Goal: Communication & Community: Answer question/provide support

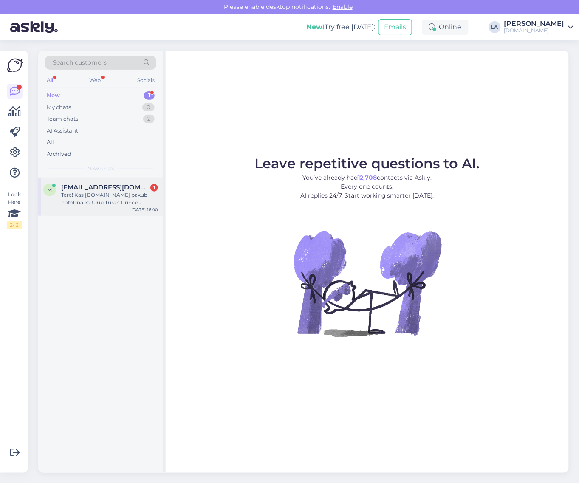
click at [130, 202] on div "Tere! Kas [DOMAIN_NAME] pakub hotellina ka Club Turan Prince World`i?" at bounding box center [109, 198] width 97 height 15
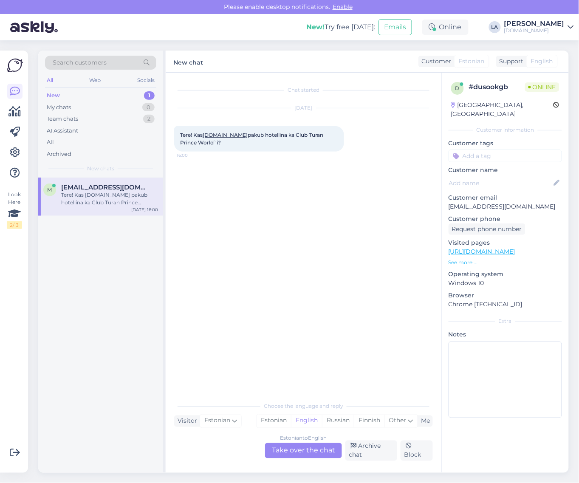
click at [305, 448] on div "Estonian to English Take over the chat" at bounding box center [303, 450] width 77 height 15
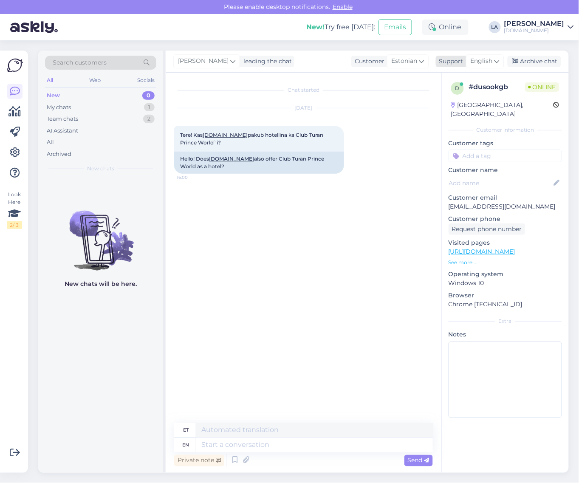
click at [486, 59] on span "English" at bounding box center [481, 60] width 22 height 9
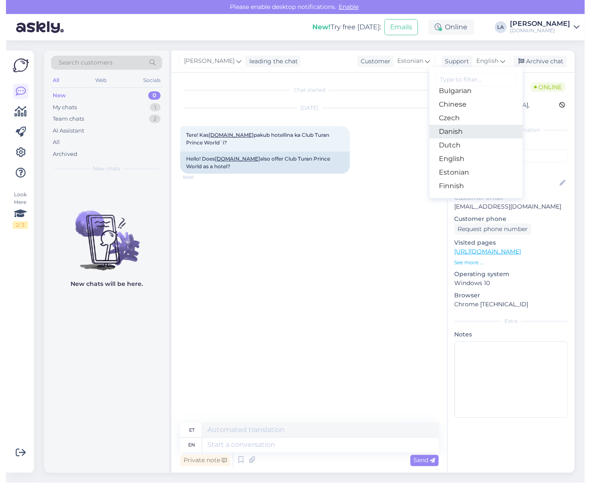
scroll to position [53, 0]
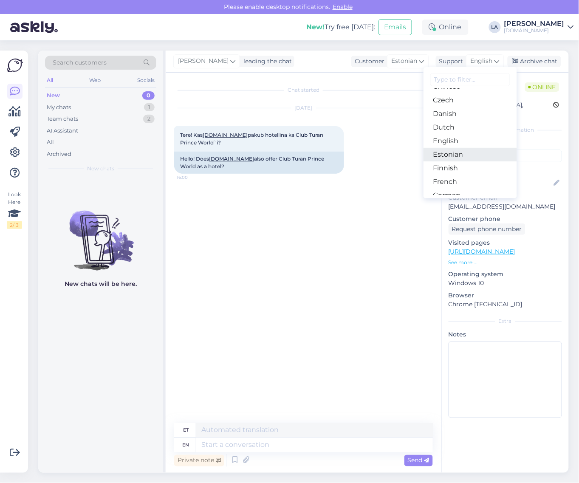
click at [451, 157] on link "Estonian" at bounding box center [469, 155] width 93 height 14
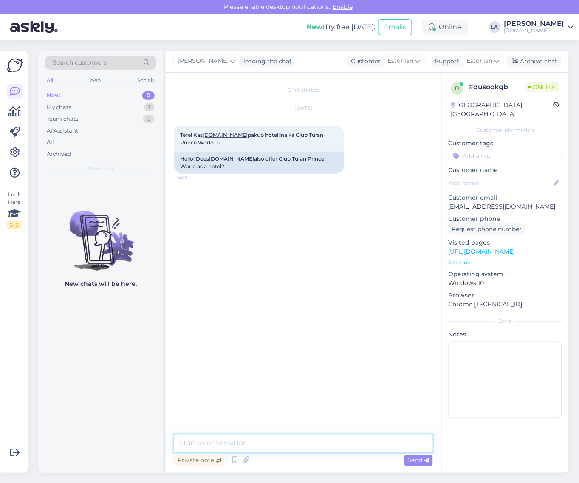
click at [292, 438] on textarea at bounding box center [303, 443] width 259 height 18
type textarea "Tere! Jah ikka pakume. :)"
click at [417, 459] on span "Send" at bounding box center [419, 460] width 22 height 8
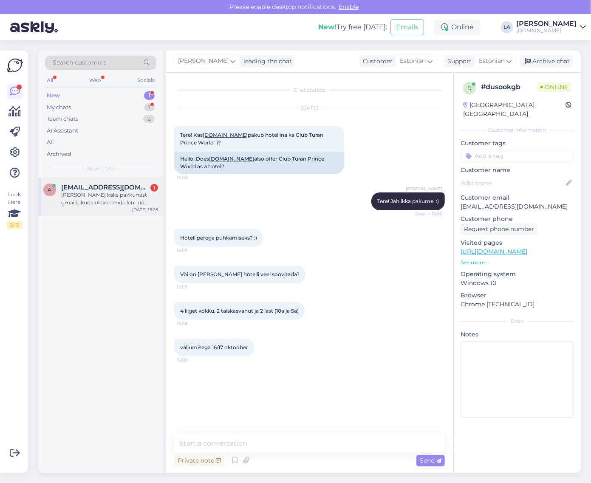
click at [98, 198] on div "[PERSON_NAME] kaks pakkumist gmaili.. kuna oleks nende lennud kellaajaliselt?" at bounding box center [109, 198] width 97 height 15
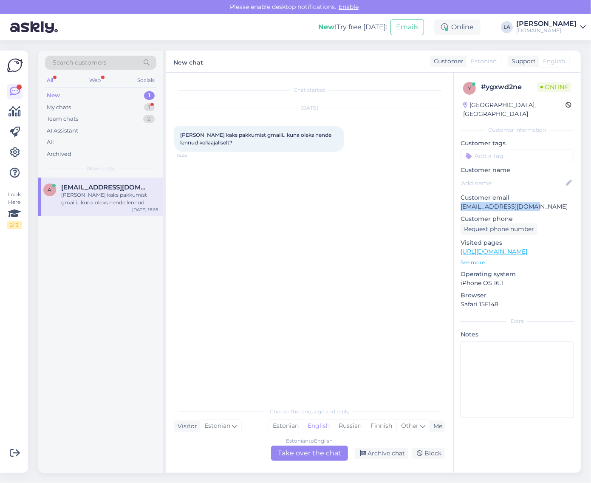
drag, startPoint x: 460, startPoint y: 197, endPoint x: 540, endPoint y: 197, distance: 80.2
click at [540, 202] on p "[EMAIL_ADDRESS][DOMAIN_NAME]" at bounding box center [516, 206] width 113 height 9
copy p "[EMAIL_ADDRESS][DOMAIN_NAME]"
click at [145, 109] on div "1" at bounding box center [149, 107] width 11 height 8
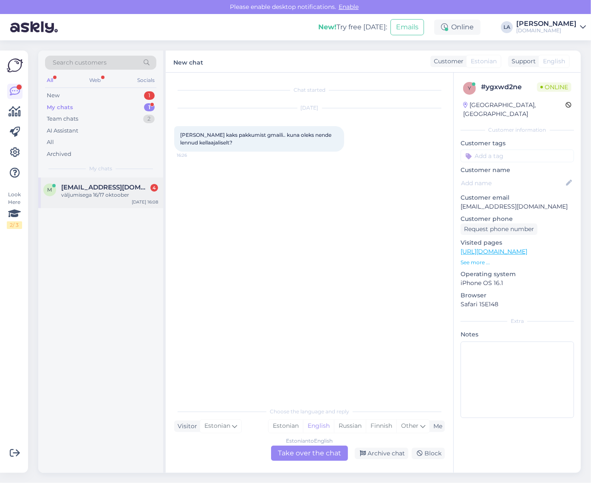
click at [111, 199] on div "m [EMAIL_ADDRESS][DOMAIN_NAME] 4 väljumisega 16/17 oktoober [DATE] 16:08" at bounding box center [100, 192] width 125 height 31
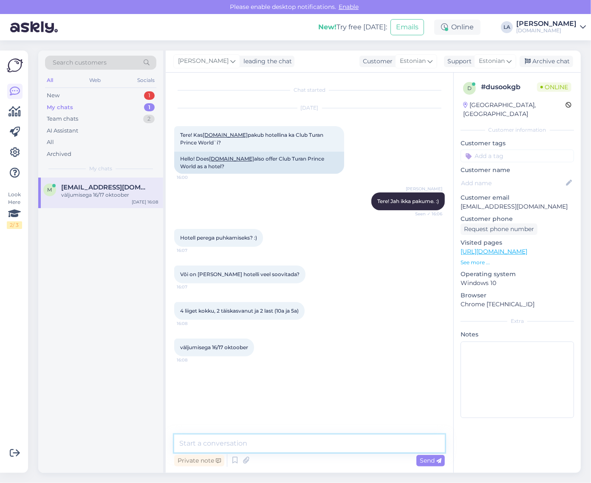
click at [298, 444] on textarea at bounding box center [309, 443] width 270 height 18
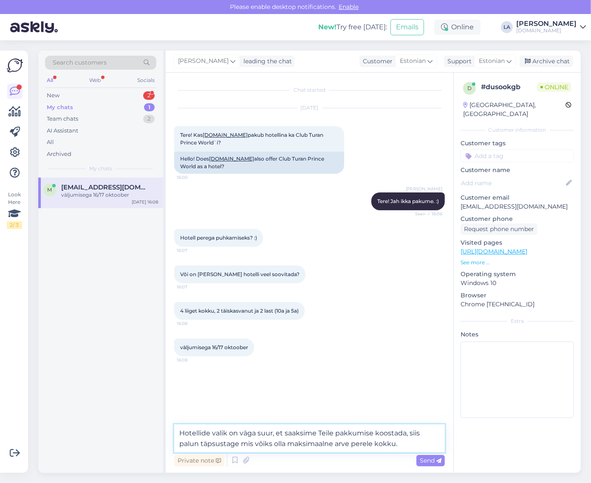
click at [335, 444] on textarea "Hotellide valik on väga suur, et saaksime Teile pakkumise koostada, siis palun …" at bounding box center [309, 438] width 270 height 28
drag, startPoint x: 353, startPoint y: 444, endPoint x: 335, endPoint y: 444, distance: 17.4
click at [335, 444] on textarea "Hotellide valik on väga suur, et saaksime Teile pakkumise koostada, siis palun …" at bounding box center [309, 438] width 270 height 28
click at [423, 447] on textarea "Hotellide valik on väga suur, et saaksime Teile pakkumise koostada, siis palun …" at bounding box center [309, 438] width 270 height 28
type textarea "Hotellide valik on väga suur, et saaksime Teile pakkumise koostada, siis palun …"
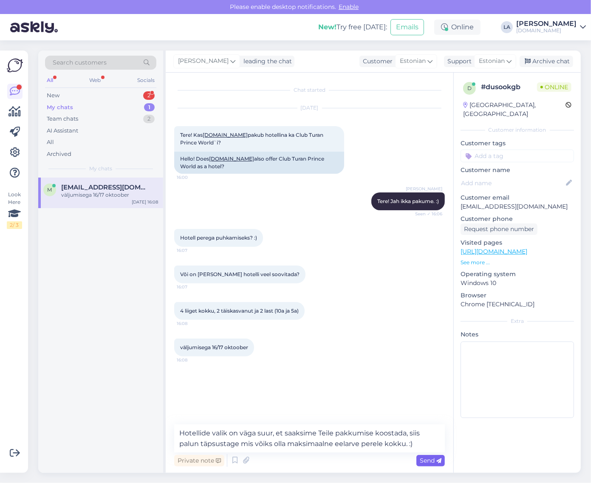
click at [436, 461] on icon at bounding box center [438, 460] width 5 height 5
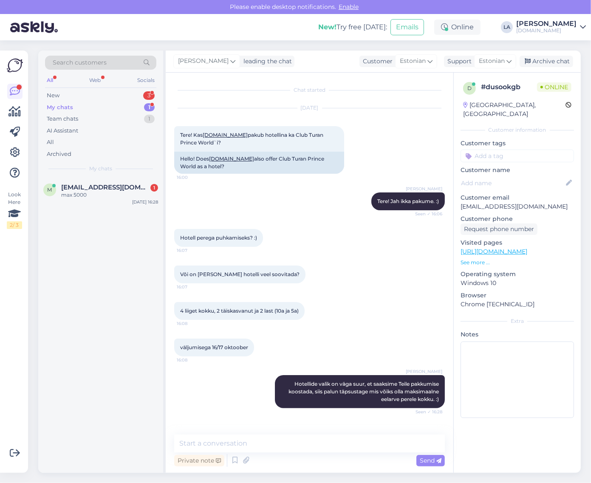
scroll to position [26, 0]
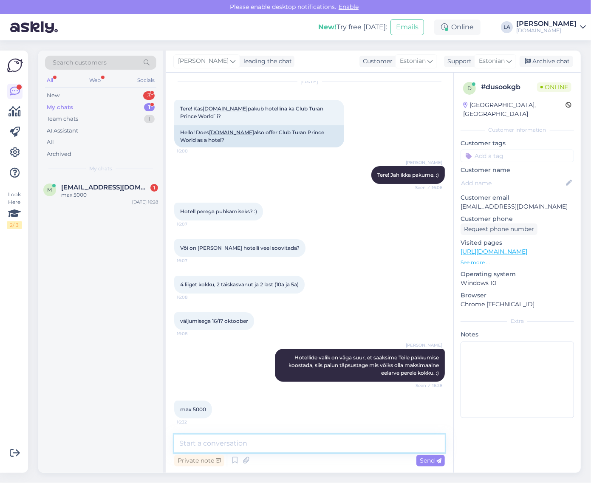
click at [256, 444] on textarea at bounding box center [309, 443] width 270 height 18
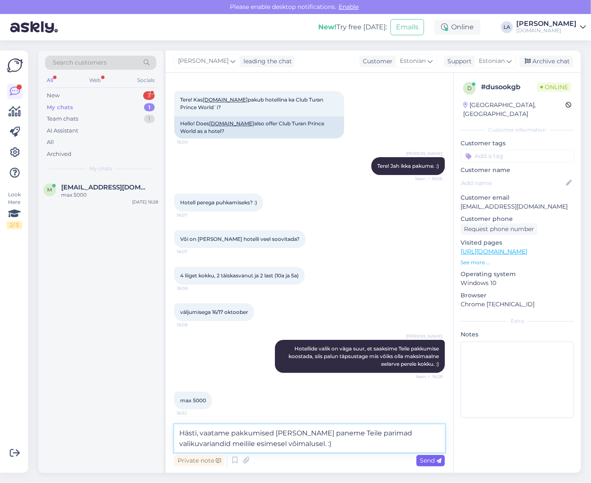
type textarea "Hästi, vaatame pakkumised [PERSON_NAME] paneme Teile parimad valikuvariandid me…"
click at [441, 464] on div "Send" at bounding box center [430, 460] width 28 height 11
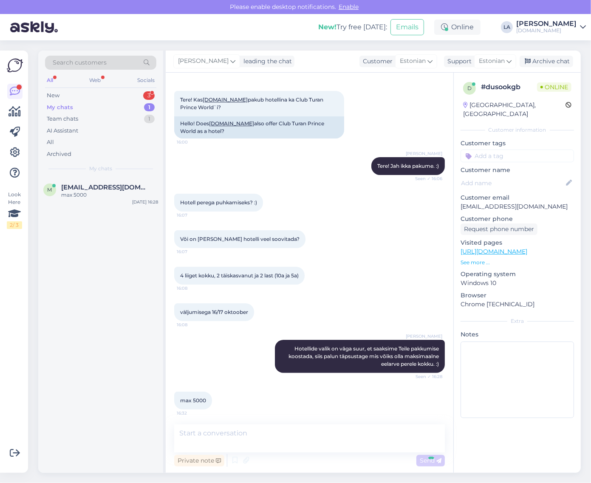
scroll to position [70, 0]
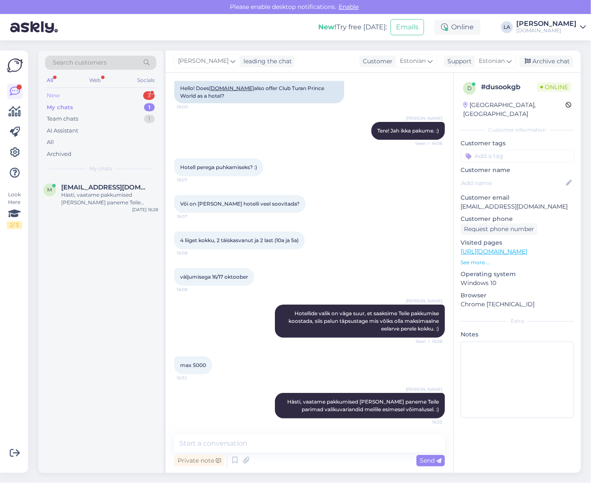
click at [148, 98] on div "3" at bounding box center [148, 95] width 11 height 8
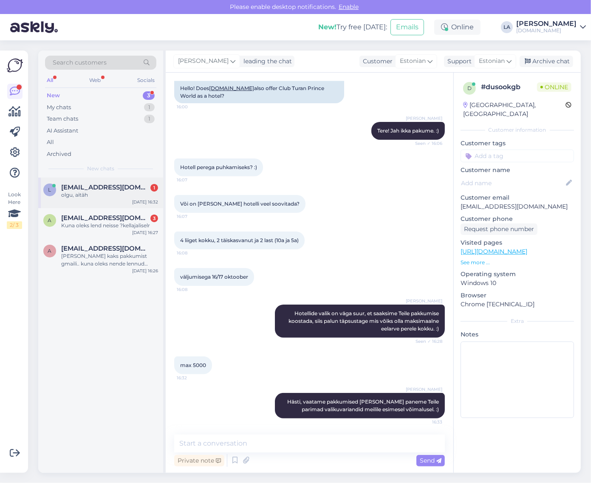
click at [132, 204] on div "l [EMAIL_ADDRESS][DOMAIN_NAME] 1 olgu, aitäh [DATE] 16:32" at bounding box center [100, 192] width 125 height 31
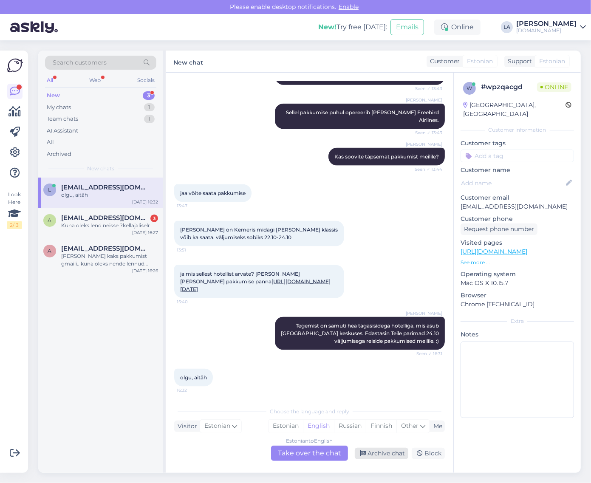
click at [382, 457] on div "Archive chat" at bounding box center [380, 452] width 53 height 11
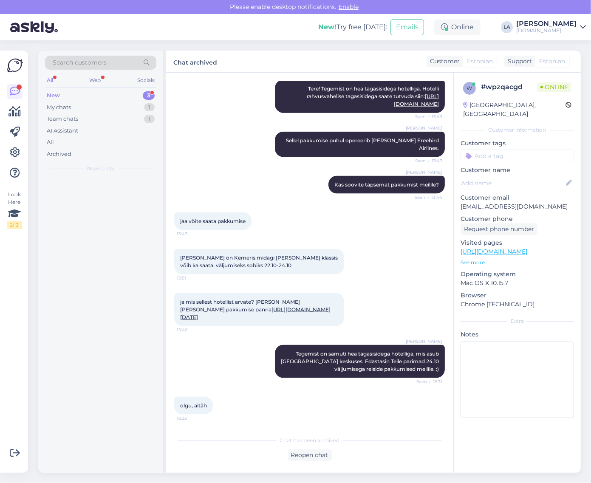
scroll to position [793, 0]
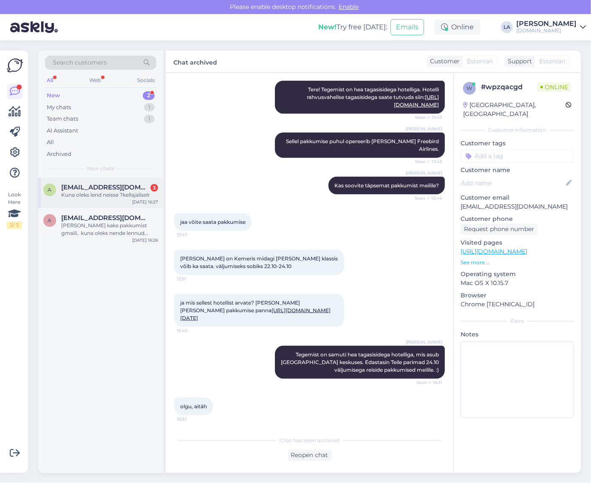
click at [128, 194] on div "Kuna oleks lend neisse ?kellajaliselr" at bounding box center [109, 195] width 97 height 8
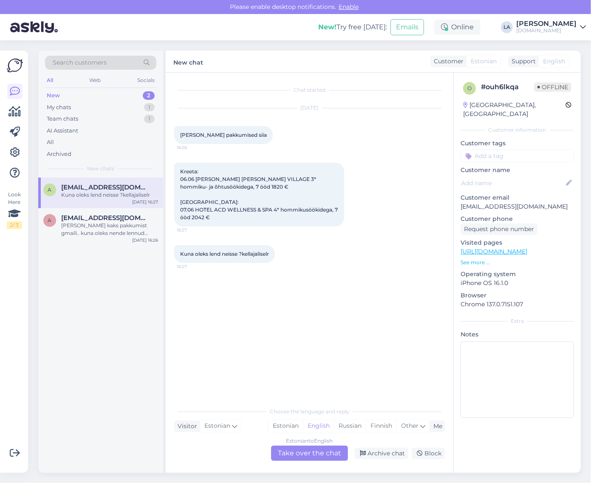
click at [309, 453] on div "Estonian to English Take over the chat" at bounding box center [309, 452] width 77 height 15
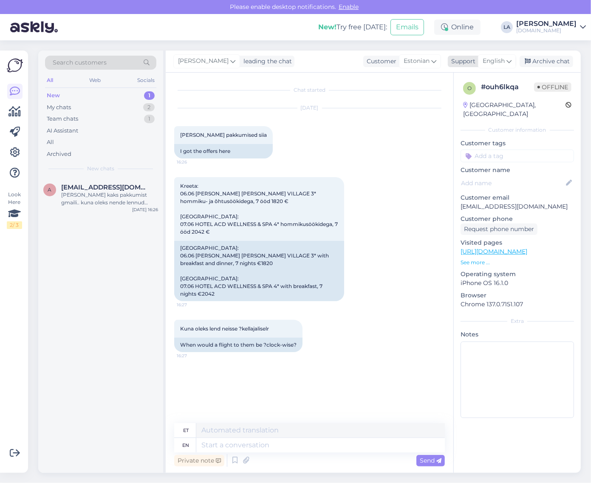
click at [497, 60] on span "English" at bounding box center [493, 60] width 22 height 9
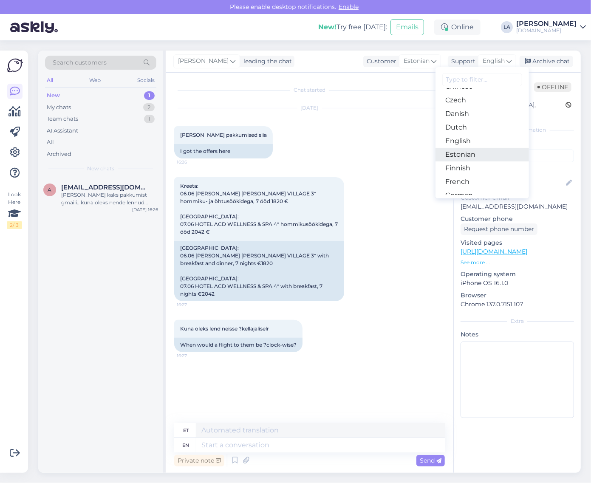
click at [475, 153] on link "Estonian" at bounding box center [481, 155] width 93 height 14
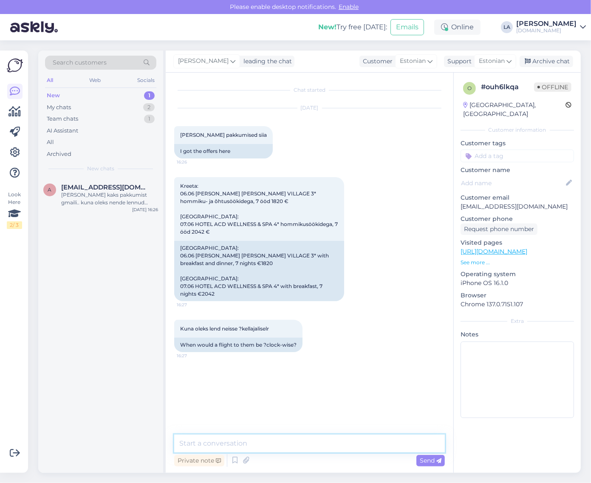
click at [283, 438] on textarea at bounding box center [309, 443] width 270 height 18
type textarea "Tere! Palun täpsustage millisele e-mailile oleme pakkumised saatnud. :)"
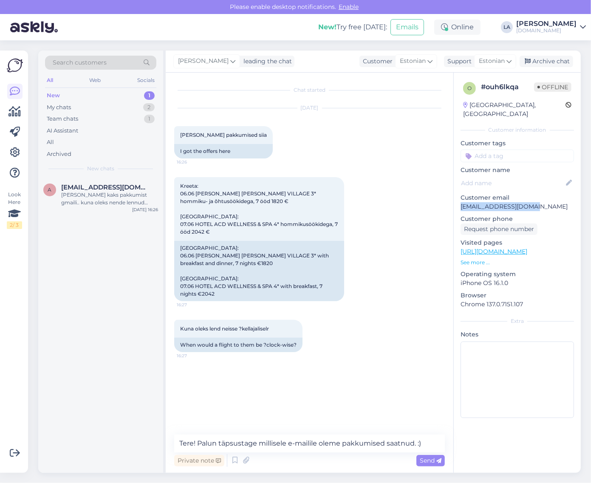
drag, startPoint x: 461, startPoint y: 196, endPoint x: 548, endPoint y: 202, distance: 87.2
click at [548, 202] on p "[EMAIL_ADDRESS][DOMAIN_NAME]" at bounding box center [516, 206] width 113 height 9
copy p "[EMAIL_ADDRESS][DOMAIN_NAME]"
click at [138, 61] on div "Search customers" at bounding box center [100, 63] width 111 height 14
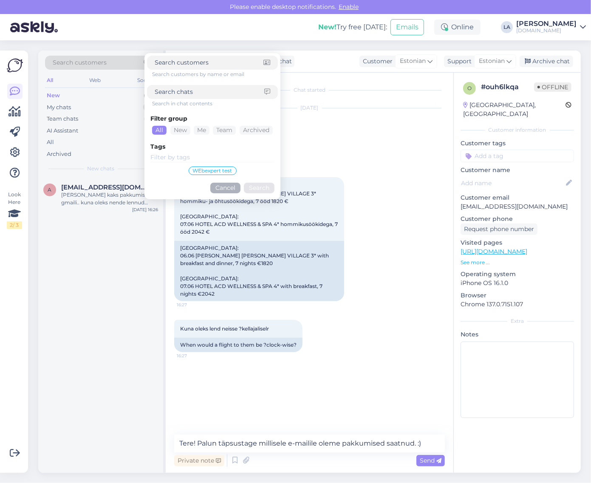
paste input "[EMAIL_ADDRESS][DOMAIN_NAME]"
type input "[EMAIL_ADDRESS][DOMAIN_NAME]"
click at [259, 190] on button "Search" at bounding box center [259, 188] width 31 height 11
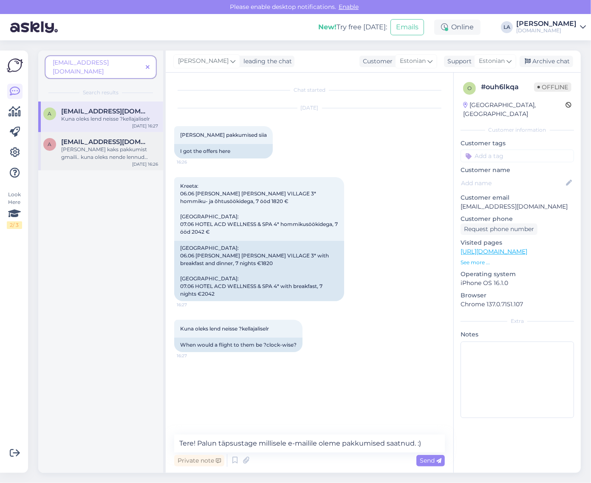
click at [92, 146] on div "[PERSON_NAME] kaks pakkumist gmaili.. kuna oleks nende lennud kellaajaliselt?" at bounding box center [109, 153] width 97 height 15
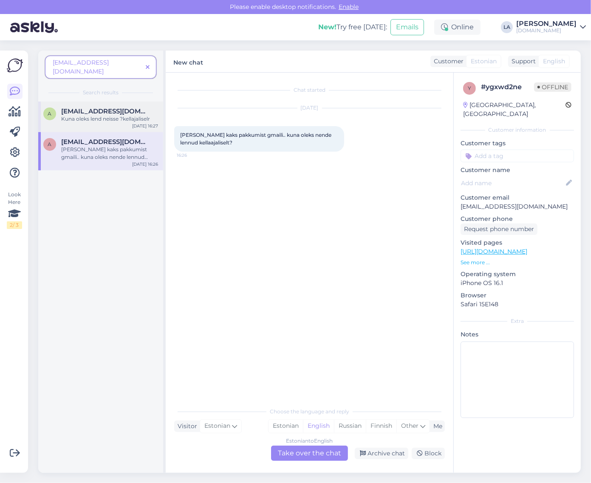
click at [96, 119] on div "a [EMAIL_ADDRESS][DOMAIN_NAME] Kuna oleks lend neisse ?kellajaliselr [DATE] 16:…" at bounding box center [100, 116] width 125 height 31
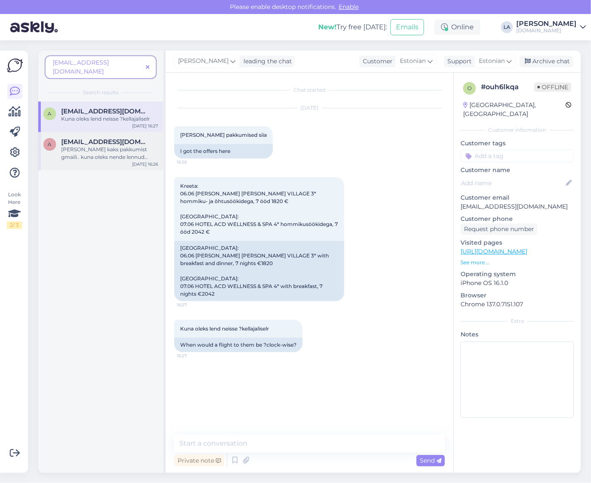
click at [98, 138] on span "[EMAIL_ADDRESS][DOMAIN_NAME]" at bounding box center [105, 142] width 88 height 8
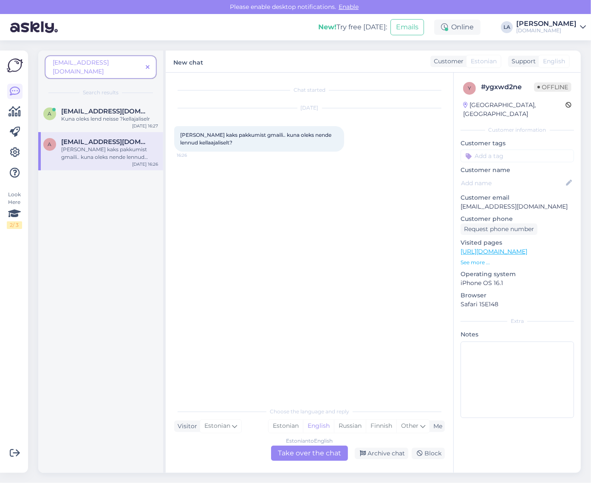
click at [149, 65] on icon at bounding box center [148, 68] width 4 height 6
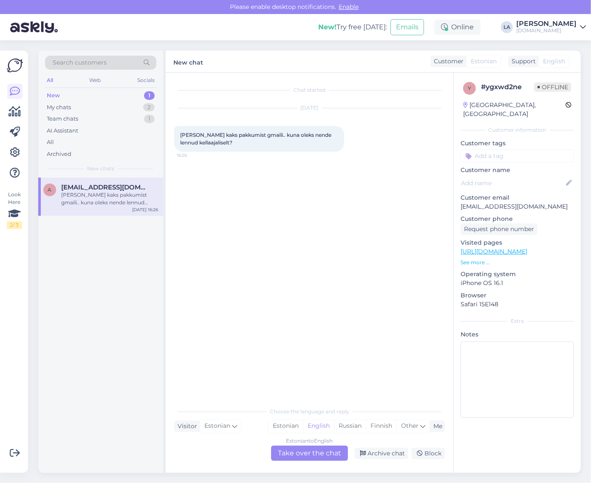
click at [115, 202] on div "[PERSON_NAME] kaks pakkumist gmaili.. kuna oleks nende lennud kellaajaliselt?" at bounding box center [109, 198] width 97 height 15
click at [134, 110] on div "My chats 2" at bounding box center [100, 107] width 111 height 12
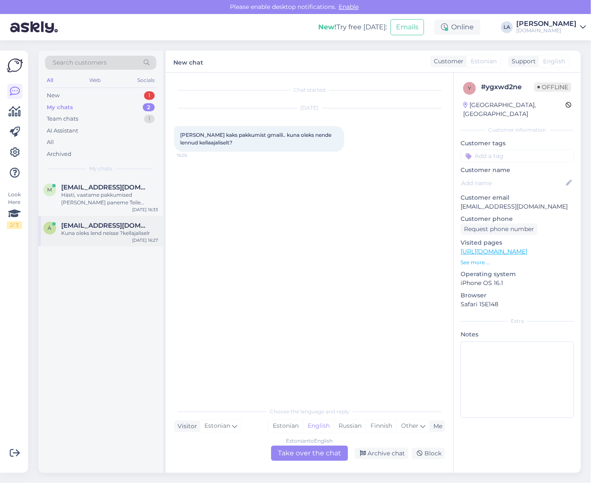
click at [111, 219] on div "a [EMAIL_ADDRESS][DOMAIN_NAME] Kuna oleks lend neisse ?kellajaliselr [DATE] 16:…" at bounding box center [100, 231] width 125 height 31
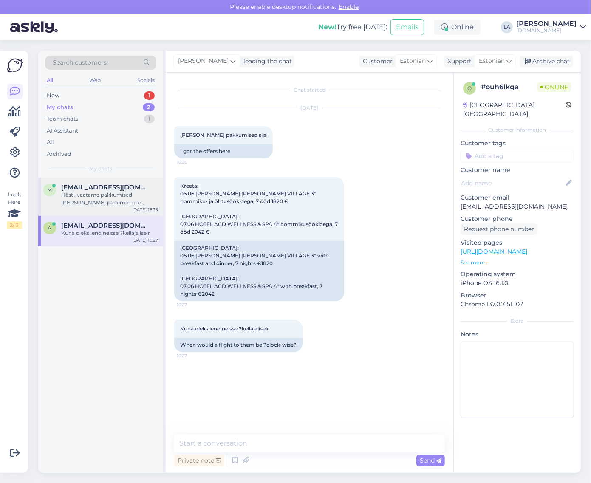
click at [110, 200] on div "Hästi, vaatame pakkumised [PERSON_NAME] paneme Teile parimad valikuvariandid me…" at bounding box center [109, 198] width 97 height 15
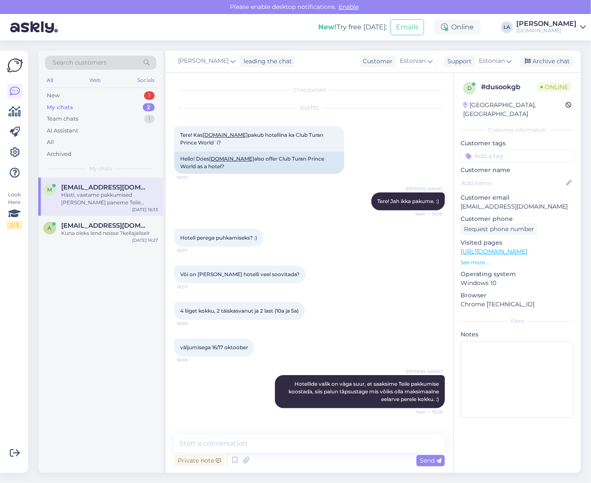
scroll to position [70, 0]
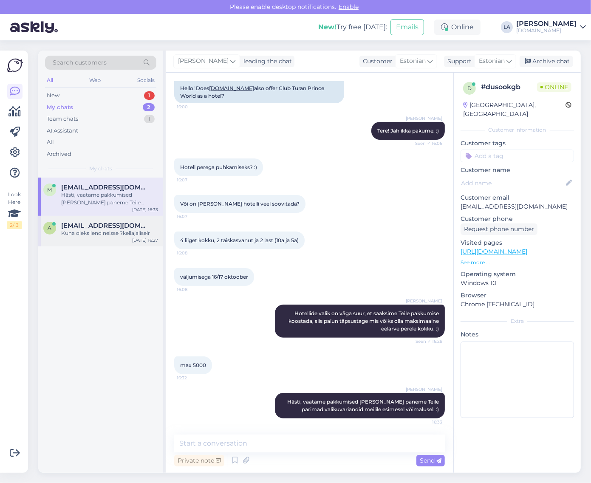
click at [109, 223] on span "[EMAIL_ADDRESS][DOMAIN_NAME]" at bounding box center [105, 226] width 88 height 8
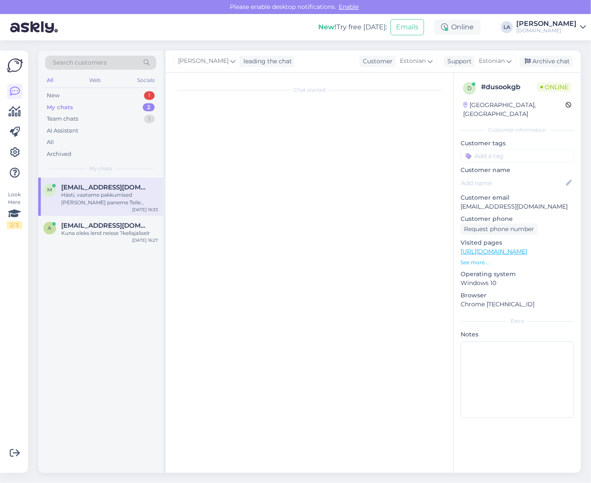
scroll to position [0, 0]
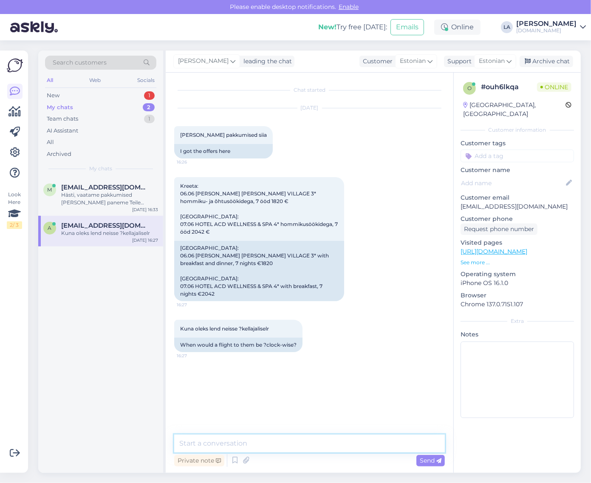
click at [264, 439] on textarea at bounding box center [309, 443] width 270 height 18
type textarea "Tere! Palun täpsustage e-mail kuhu oleme pakkumised saatnud. :)"
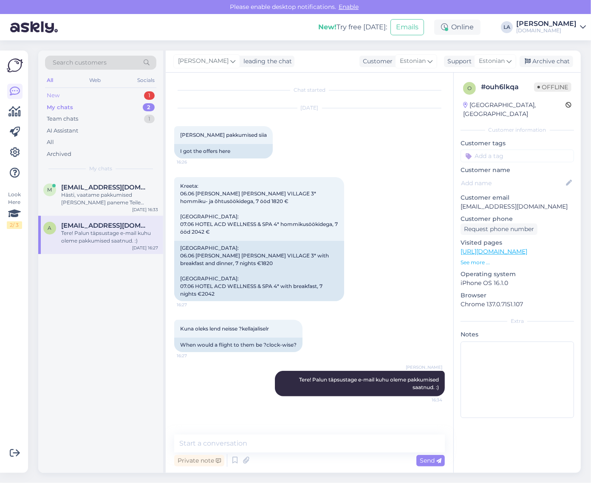
click at [125, 98] on div "New 1" at bounding box center [100, 96] width 111 height 12
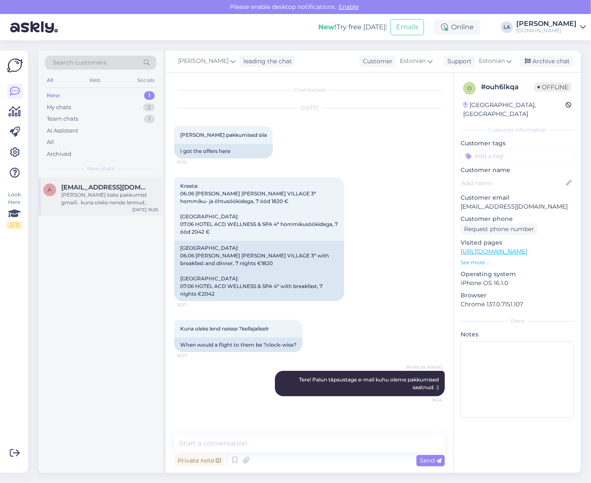
click at [111, 186] on span "[EMAIL_ADDRESS][DOMAIN_NAME]" at bounding box center [105, 187] width 88 height 8
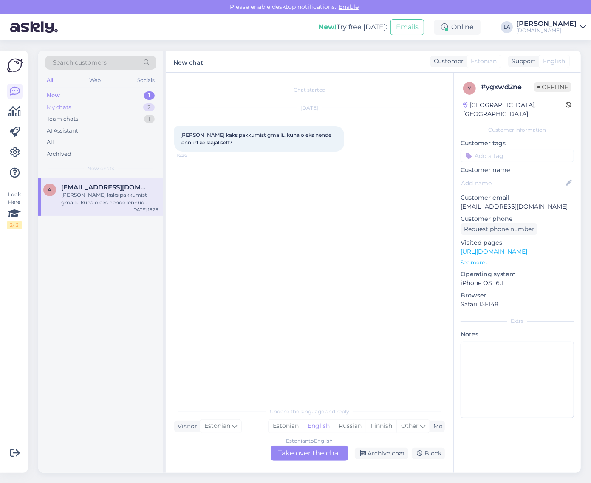
click at [145, 104] on div "2" at bounding box center [148, 107] width 11 height 8
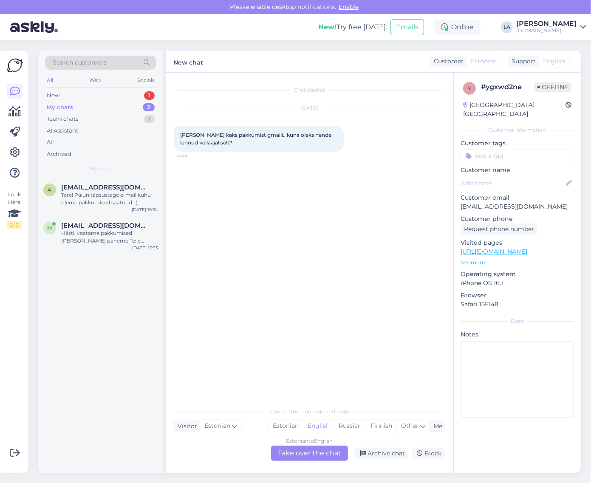
click at [145, 88] on div "Search customers All Web Socials New 1 My chats 2 Team chats 1 AI Assistant All…" at bounding box center [100, 114] width 125 height 127
click at [143, 92] on div "New 1" at bounding box center [100, 96] width 111 height 12
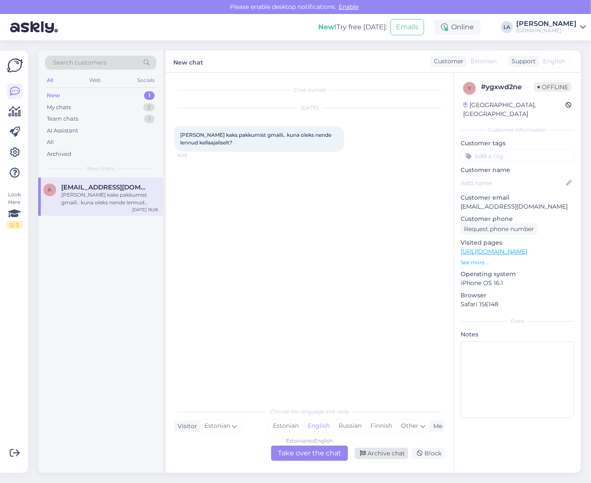
click at [384, 451] on div "Archive chat" at bounding box center [380, 452] width 53 height 11
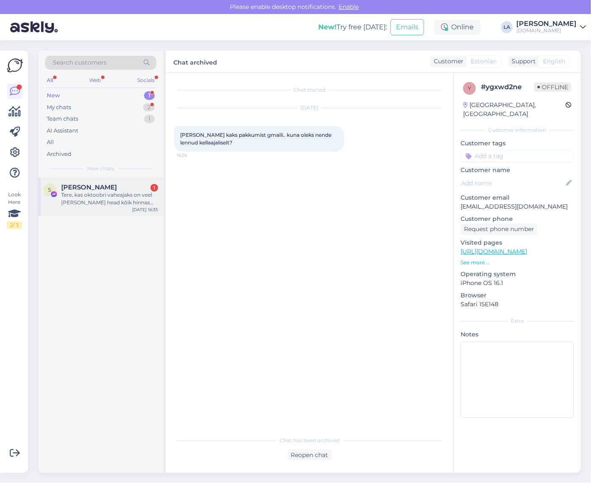
click at [98, 197] on div "Tere, kas oktoobri vaheajaks on veel [PERSON_NAME] head kõik hinnas pakkumist -…" at bounding box center [109, 198] width 97 height 15
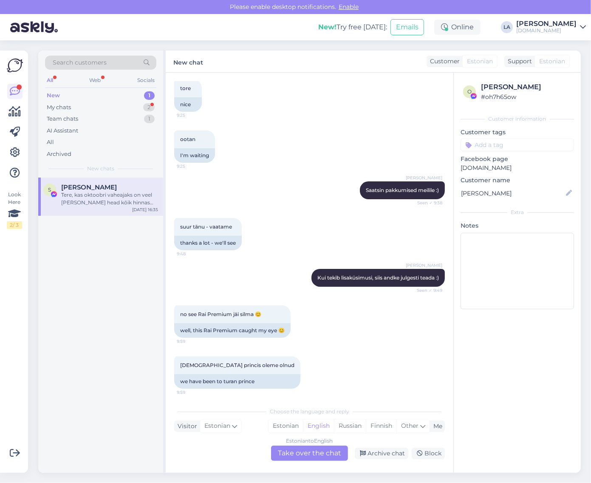
scroll to position [2418, 0]
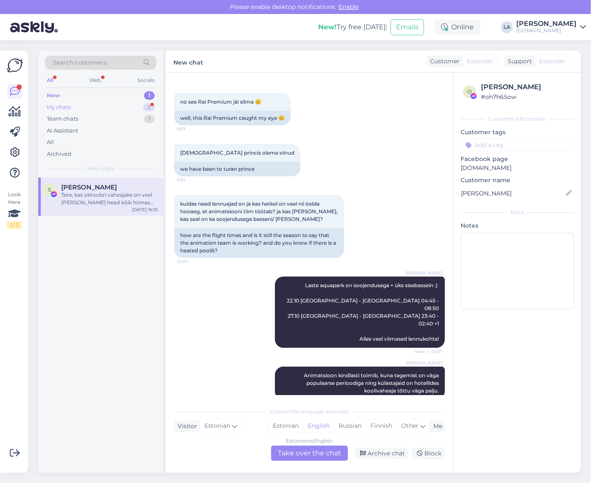
click at [149, 107] on div "2" at bounding box center [148, 107] width 11 height 8
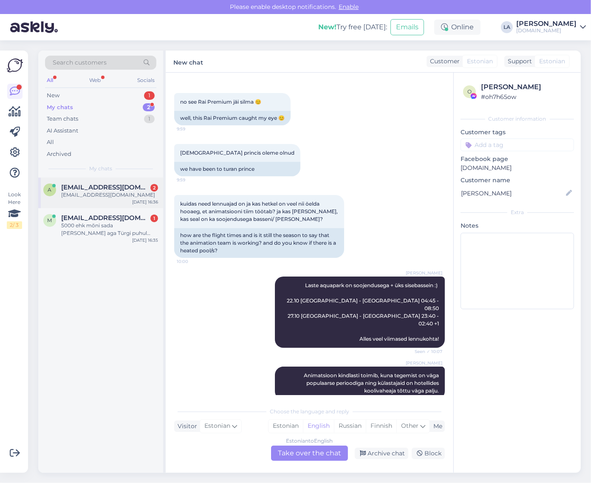
click at [129, 190] on span "[EMAIL_ADDRESS][DOMAIN_NAME]" at bounding box center [105, 187] width 88 height 8
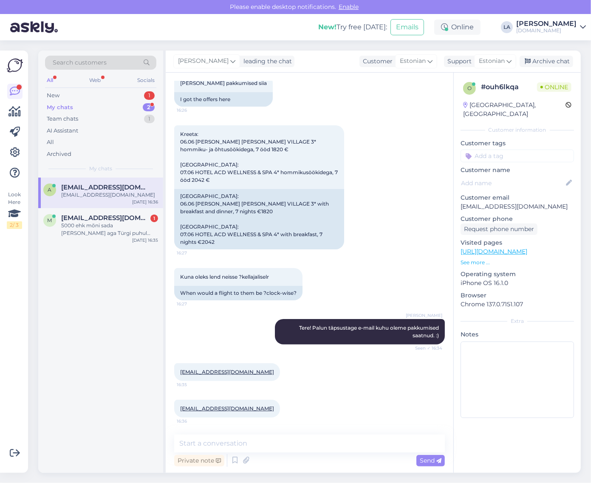
scroll to position [51, 0]
click at [99, 238] on div "m [EMAIL_ADDRESS][DOMAIN_NAME] 1 5000 ehk mõni sada [PERSON_NAME] aga Türgi puh…" at bounding box center [100, 227] width 125 height 38
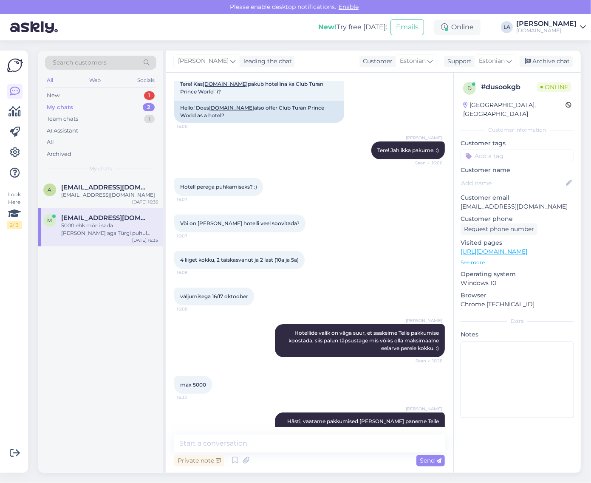
scroll to position [122, 0]
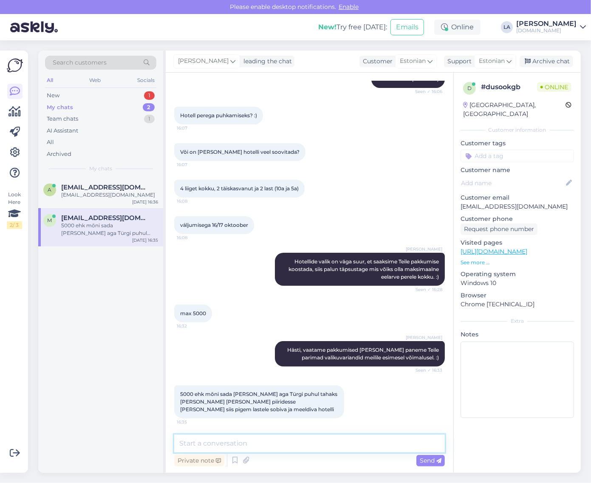
click at [309, 441] on textarea at bounding box center [309, 443] width 270 height 18
type textarea "Teeme nii."
click at [417, 459] on div "Send" at bounding box center [430, 460] width 28 height 11
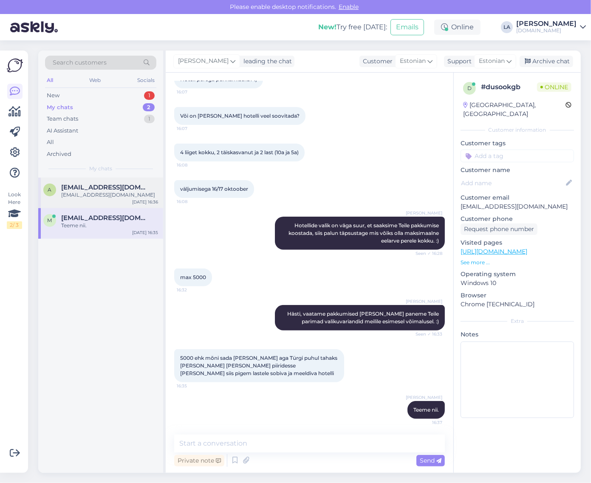
click at [94, 184] on span "[EMAIL_ADDRESS][DOMAIN_NAME]" at bounding box center [105, 187] width 88 height 8
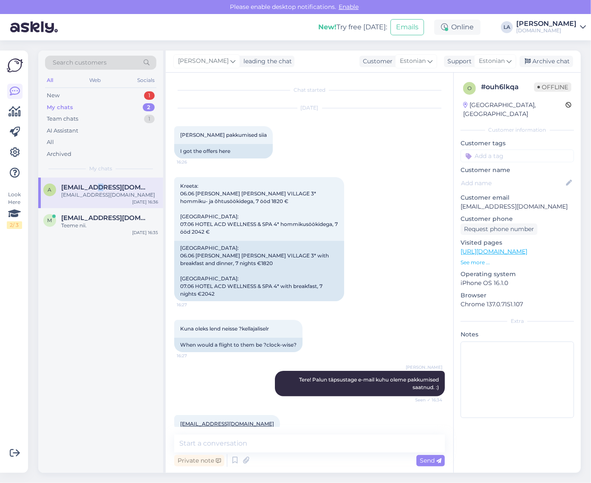
scroll to position [51, 0]
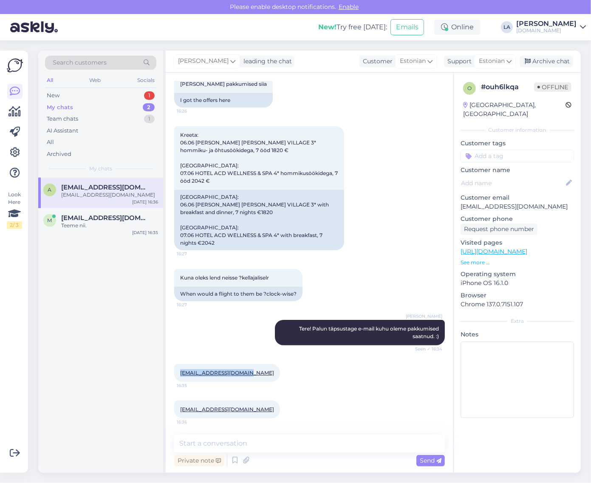
drag, startPoint x: 177, startPoint y: 372, endPoint x: 249, endPoint y: 374, distance: 71.8
click at [249, 374] on div "[EMAIL_ADDRESS][DOMAIN_NAME] 16:35" at bounding box center [227, 373] width 106 height 18
copy link "[EMAIL_ADDRESS][DOMAIN_NAME]"
click at [220, 443] on textarea at bounding box center [309, 443] width 270 height 18
type textarea "Saatsin meilile."
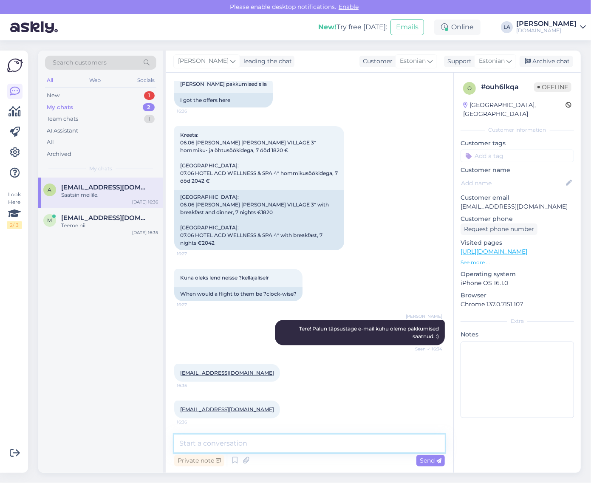
scroll to position [87, 0]
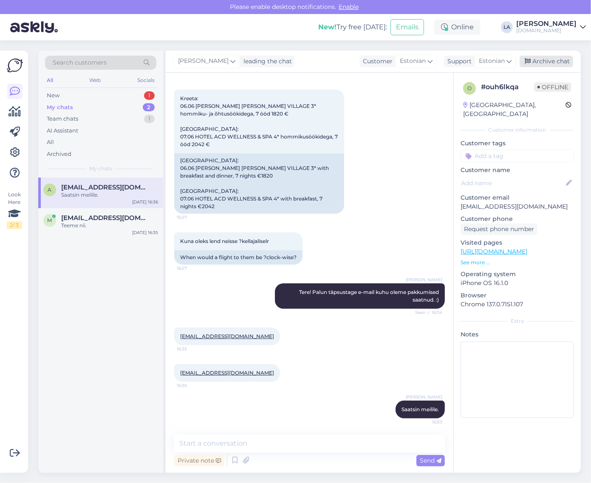
click at [534, 65] on div "Archive chat" at bounding box center [545, 61] width 53 height 11
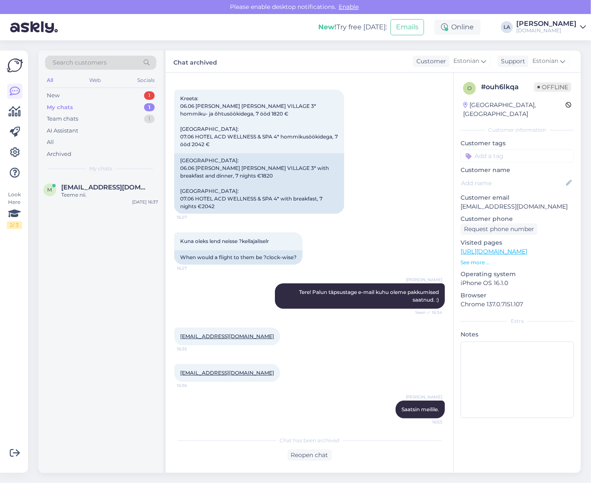
click at [104, 89] on div "Search customers All Web Socials New 1 My chats 1 Team chats 1 AI Assistant All…" at bounding box center [100, 114] width 125 height 127
click at [107, 99] on div "New 1" at bounding box center [100, 96] width 111 height 12
drag, startPoint x: 126, startPoint y: 190, endPoint x: 111, endPoint y: 196, distance: 15.9
click at [126, 191] on div "[PERSON_NAME] Tere, kas oktoobri vaheajaks on veel [PERSON_NAME] head kõik hinn…" at bounding box center [109, 194] width 97 height 23
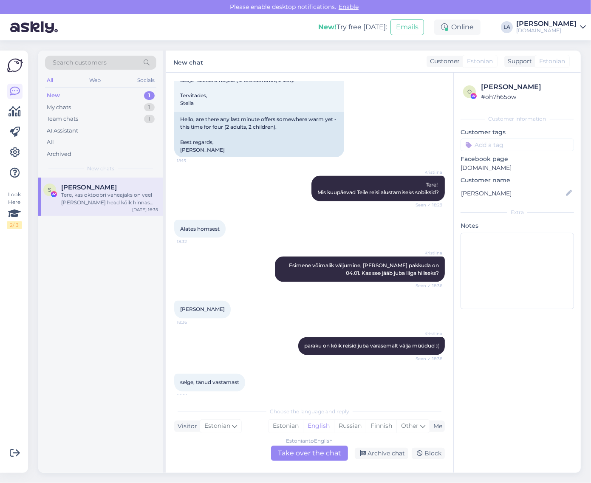
scroll to position [3373, 0]
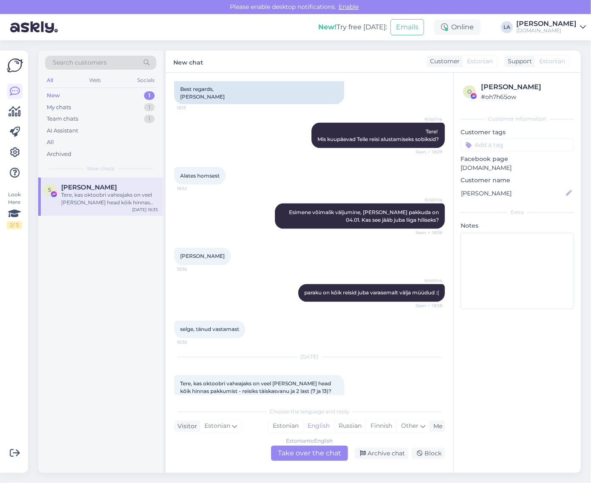
click at [328, 450] on div "Estonian to English Take over the chat" at bounding box center [309, 452] width 77 height 15
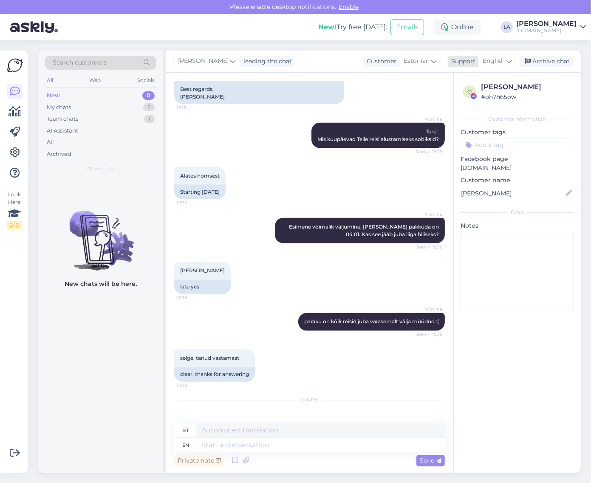
click at [499, 58] on span "English" at bounding box center [493, 60] width 22 height 9
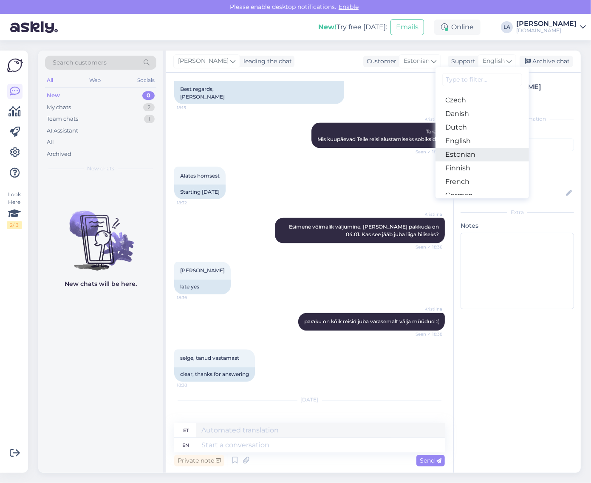
drag, startPoint x: 498, startPoint y: 154, endPoint x: 481, endPoint y: 148, distance: 18.1
click at [498, 154] on link "Estonian" at bounding box center [481, 155] width 93 height 14
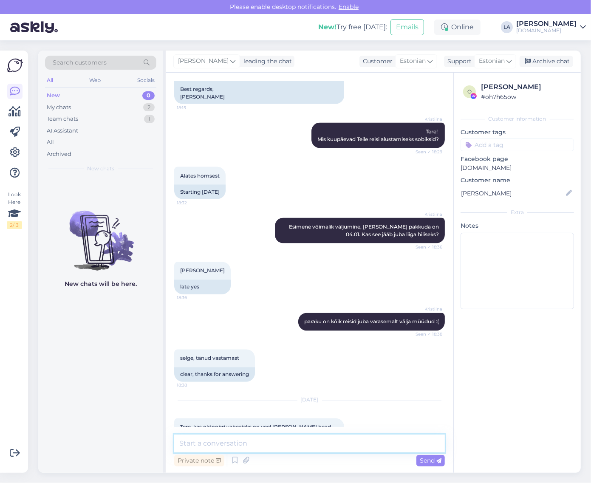
click at [236, 444] on textarea at bounding box center [309, 443] width 270 height 18
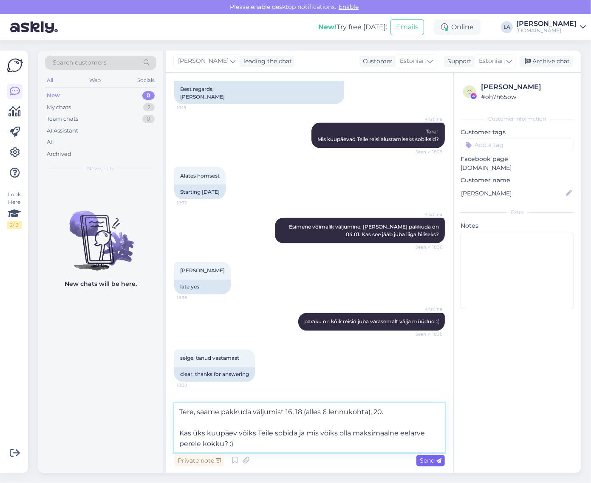
type textarea "Tere, saame pakkuda väljumist 16, 18 (alles 6 lennukohta), 20. Kas üks kuupäev …"
click at [422, 459] on span "Send" at bounding box center [430, 460] width 22 height 8
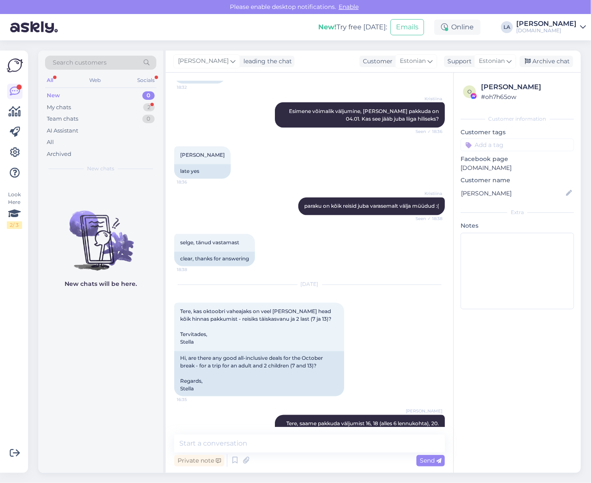
scroll to position [3562, 0]
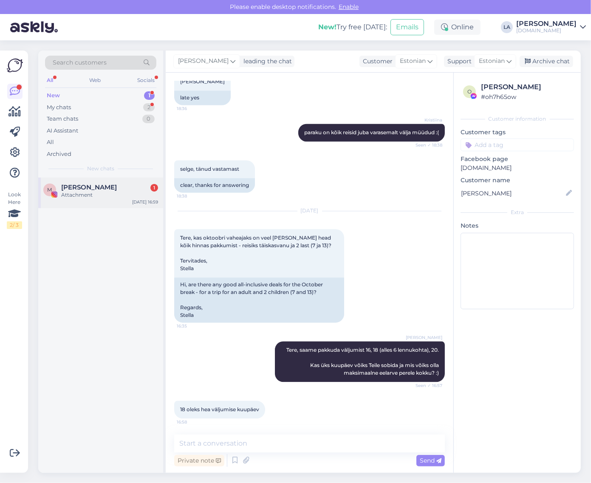
click at [128, 192] on div "Attachment" at bounding box center [109, 195] width 97 height 8
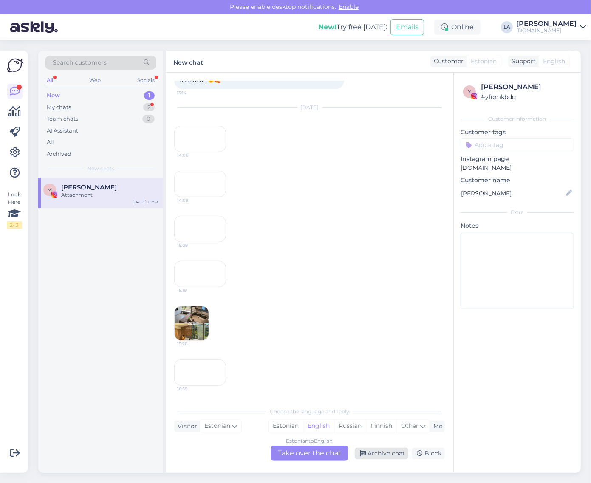
scroll to position [1151, 0]
click at [385, 455] on div "Archive chat" at bounding box center [380, 452] width 53 height 11
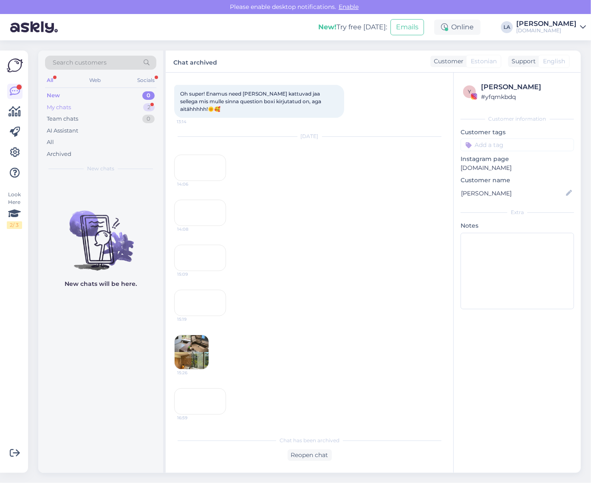
click at [115, 107] on div "My chats 2" at bounding box center [100, 107] width 111 height 12
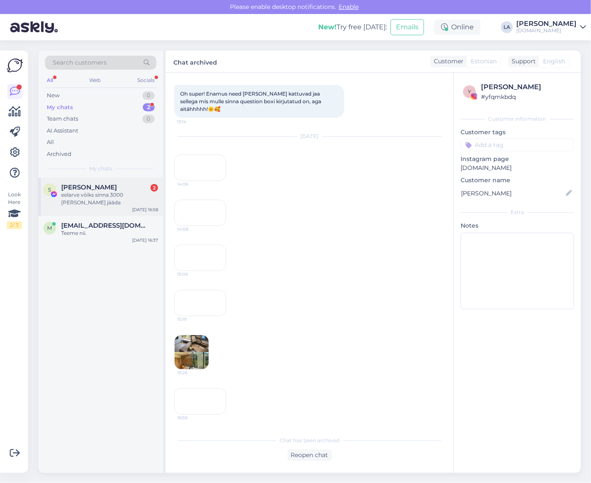
click at [116, 188] on div "[PERSON_NAME] 2" at bounding box center [109, 187] width 97 height 8
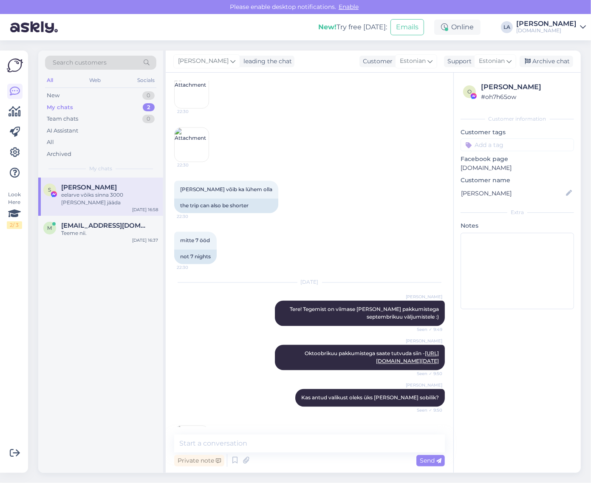
scroll to position [3562, 0]
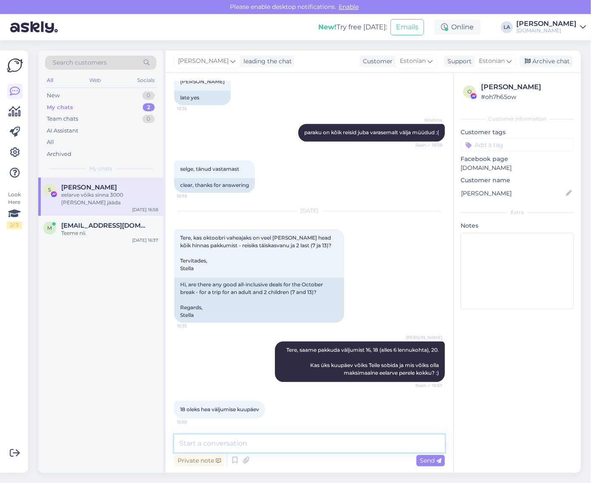
click at [268, 443] on textarea at bounding box center [309, 443] width 270 height 18
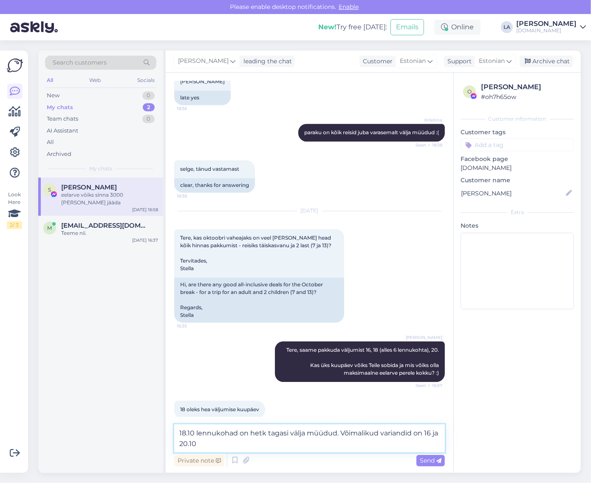
type textarea "18.10 lennukohad on hetk tagasi välja müüdud. Võimalikud variandid on 16 ja 20.…"
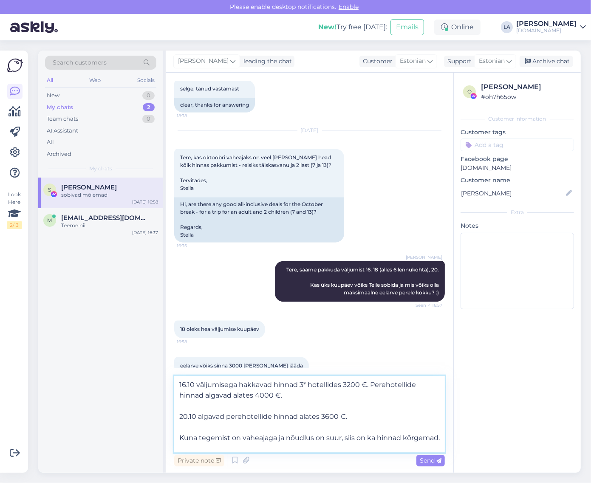
scroll to position [21, 0]
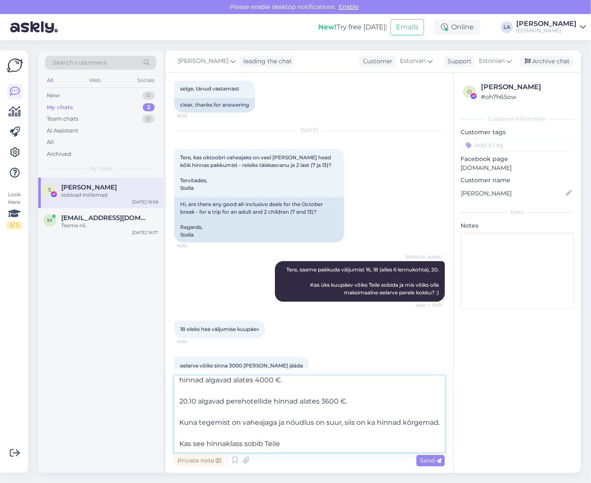
type textarea "16.10 väljumisega hakkavad hinnad 3* hotellides 3200 €. Perehotellide hinnad al…"
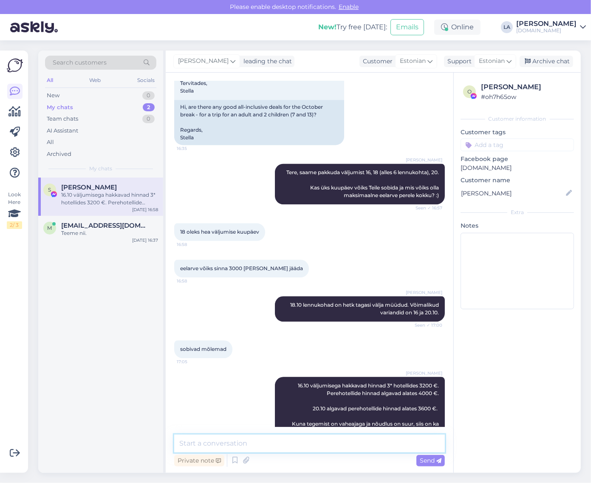
scroll to position [0, 0]
click at [140, 225] on span "[EMAIL_ADDRESS][DOMAIN_NAME]" at bounding box center [105, 226] width 88 height 8
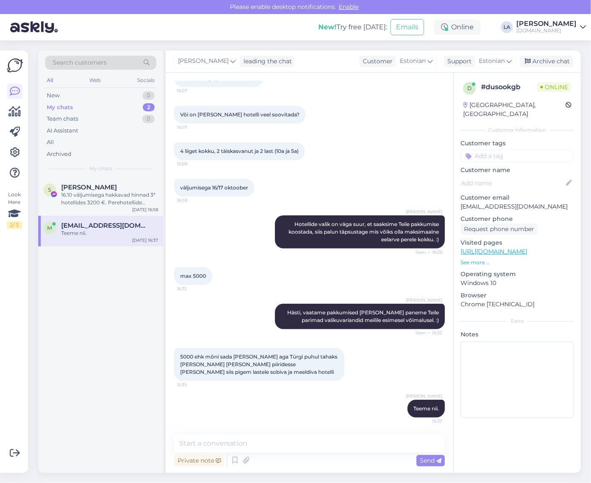
scroll to position [158, 0]
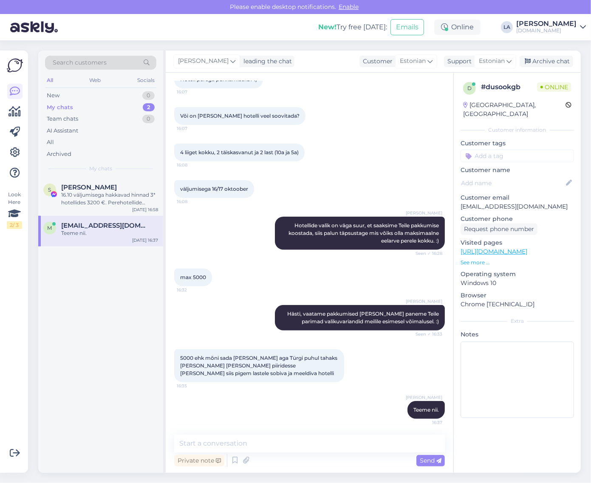
click at [64, 234] on div "Teeme nii." at bounding box center [109, 233] width 97 height 8
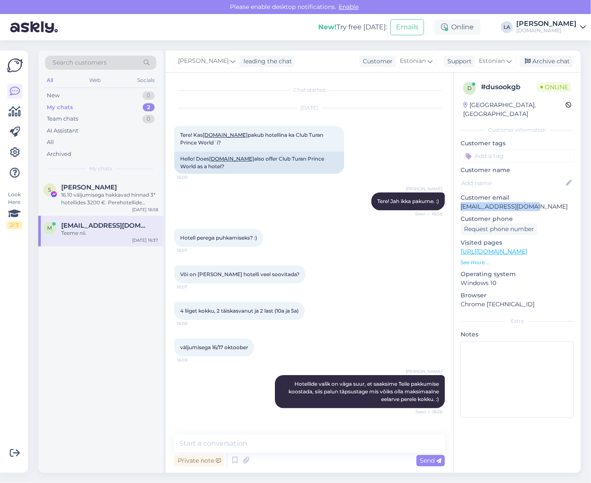
drag, startPoint x: 461, startPoint y: 198, endPoint x: 545, endPoint y: 198, distance: 83.6
click at [549, 202] on p "[EMAIL_ADDRESS][DOMAIN_NAME]" at bounding box center [516, 206] width 113 height 9
copy p "[EMAIL_ADDRESS][DOMAIN_NAME]"
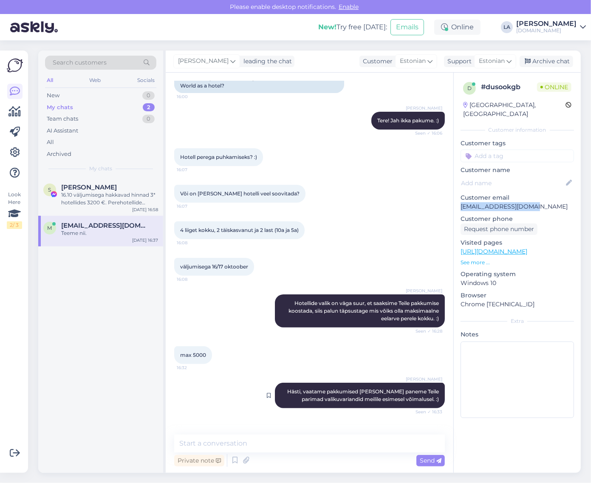
scroll to position [158, 0]
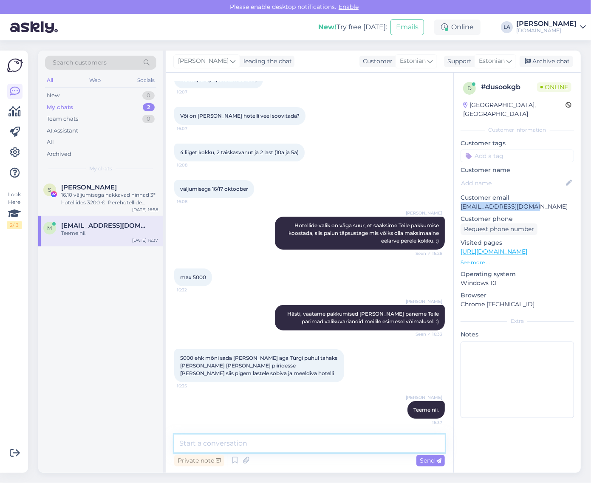
click at [325, 447] on textarea at bounding box center [309, 443] width 270 height 18
type textarea "Pakkumised on saadetud. :)"
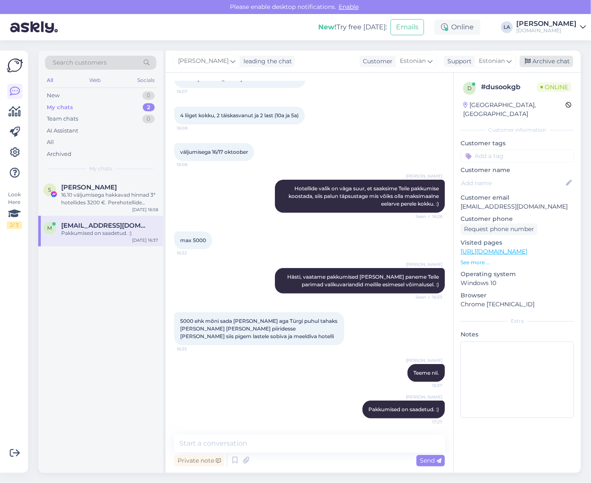
click at [548, 64] on div "Archive chat" at bounding box center [545, 61] width 53 height 11
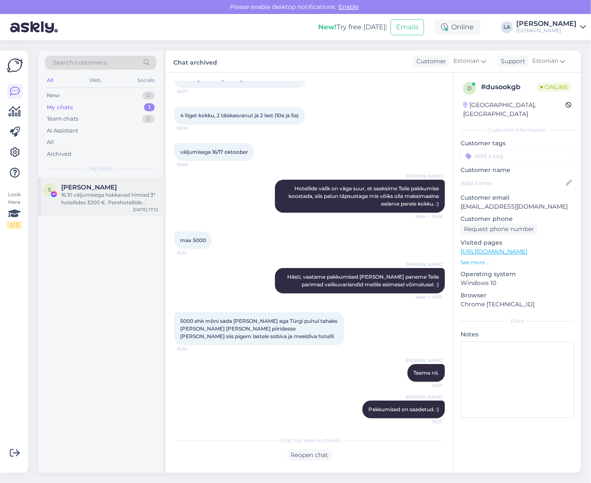
click at [115, 197] on div "16.10 väljumisega hakkavad hinnad 3* hotellides 3200 €. Perehotellide hinnad al…" at bounding box center [109, 198] width 97 height 15
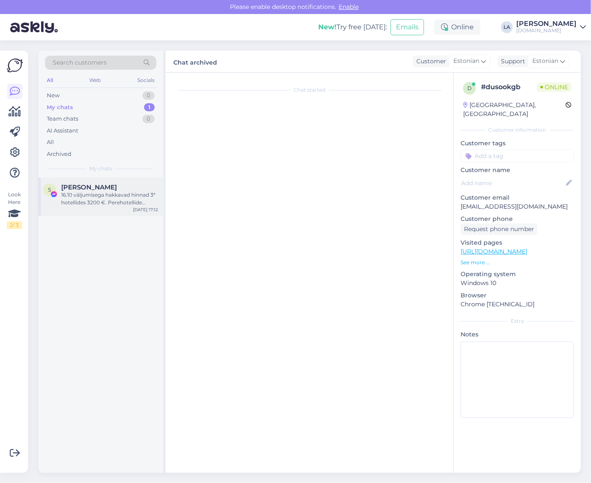
scroll to position [3740, 0]
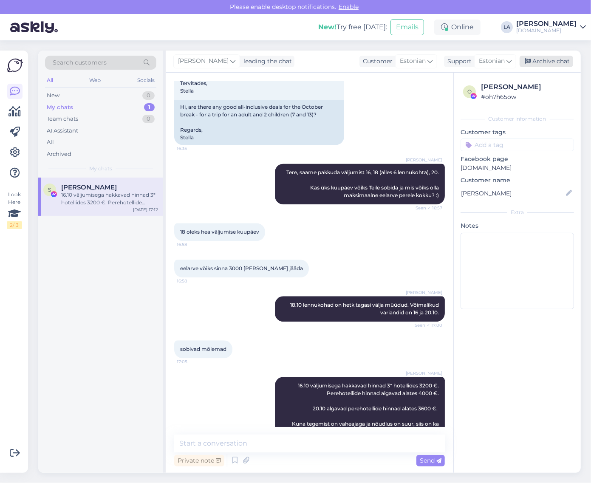
click at [545, 63] on div "Archive chat" at bounding box center [545, 61] width 53 height 11
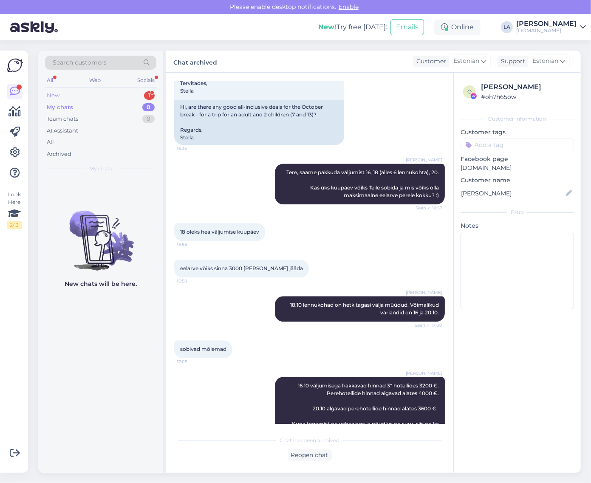
click at [141, 95] on div "New 1" at bounding box center [100, 96] width 111 height 12
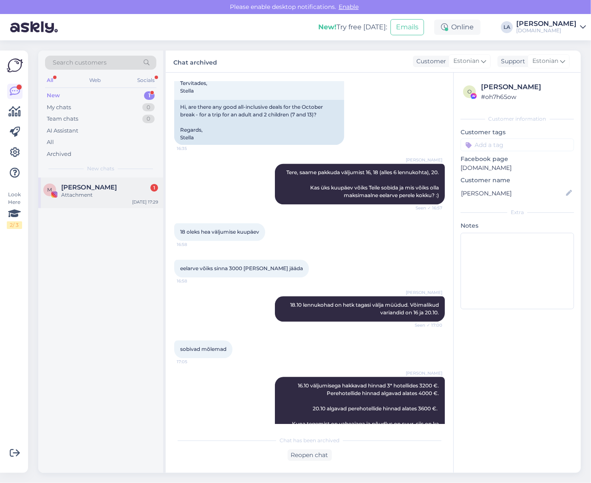
click at [115, 183] on div "[PERSON_NAME] 1" at bounding box center [109, 187] width 97 height 8
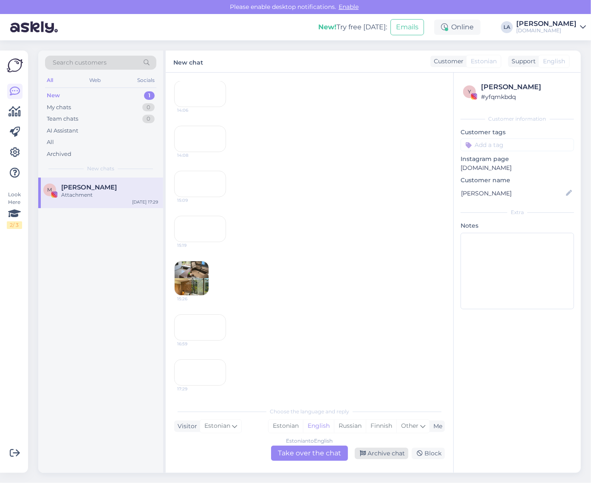
click at [376, 449] on div "Archive chat" at bounding box center [380, 452] width 53 height 11
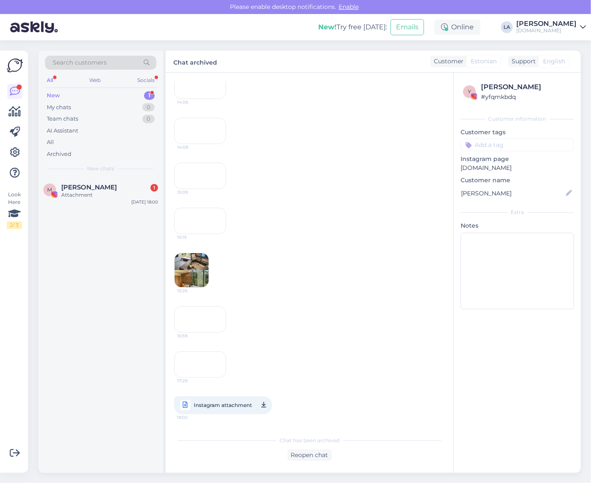
scroll to position [1370, 0]
click at [116, 189] on div "[PERSON_NAME] 1" at bounding box center [109, 187] width 97 height 8
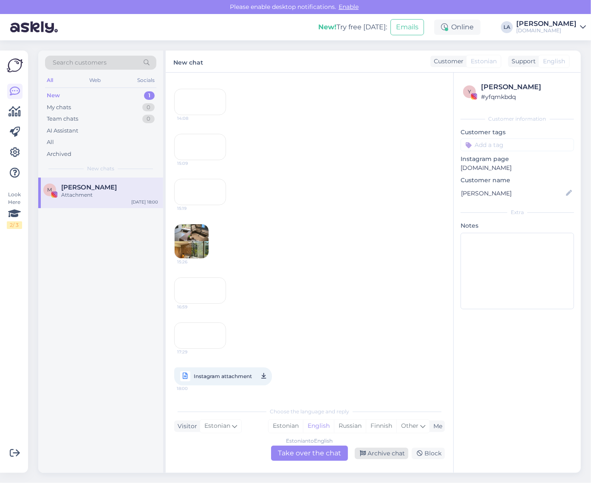
scroll to position [1322, 0]
click at [377, 451] on div "Archive chat" at bounding box center [380, 452] width 53 height 11
